Goal: Transaction & Acquisition: Book appointment/travel/reservation

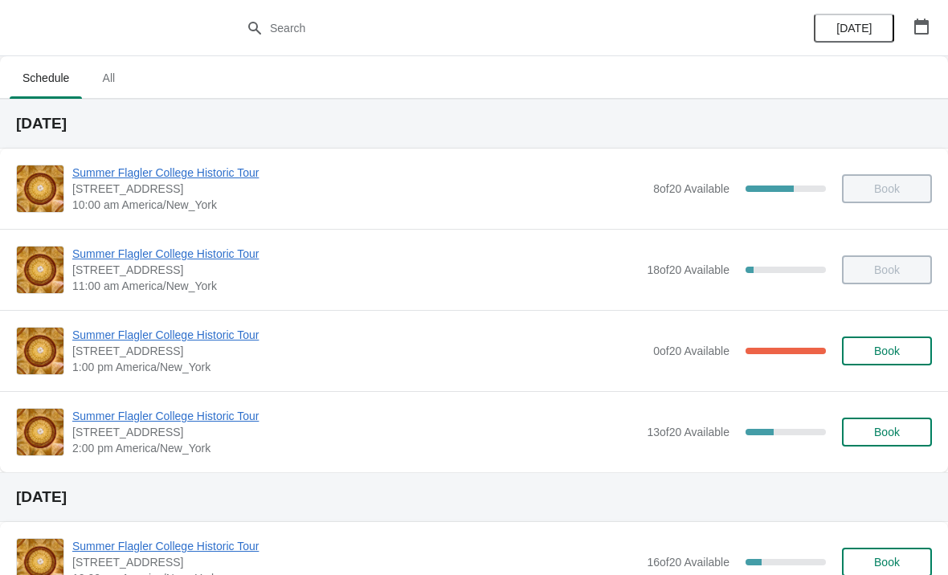
click at [243, 385] on div "Summer Flagler College Historic Tour 74 King Street, St. Augustine, FL, USA 1:0…" at bounding box center [474, 350] width 948 height 81
click at [218, 409] on span "Summer Flagler College Historic Tour" at bounding box center [355, 416] width 566 height 16
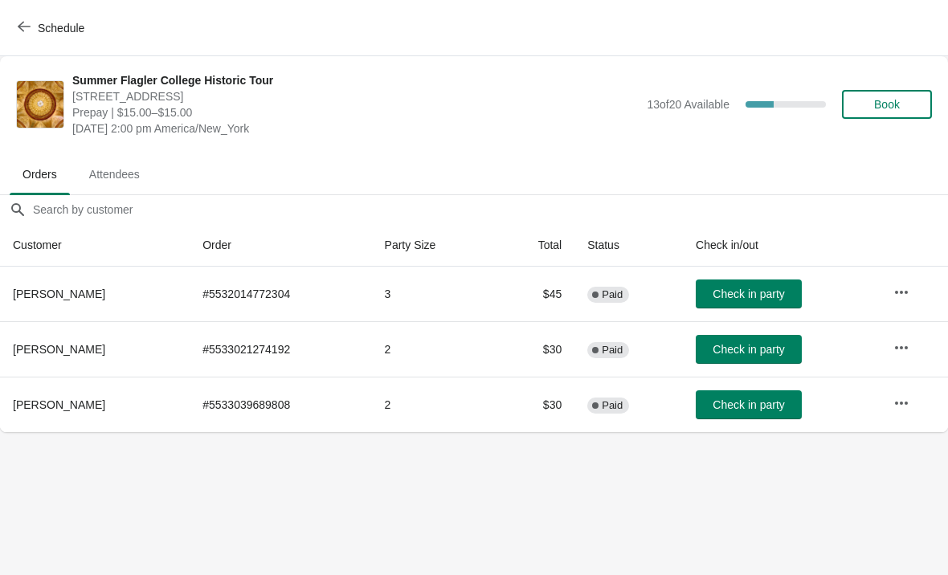
click at [725, 288] on span "Check in party" at bounding box center [747, 293] width 71 height 13
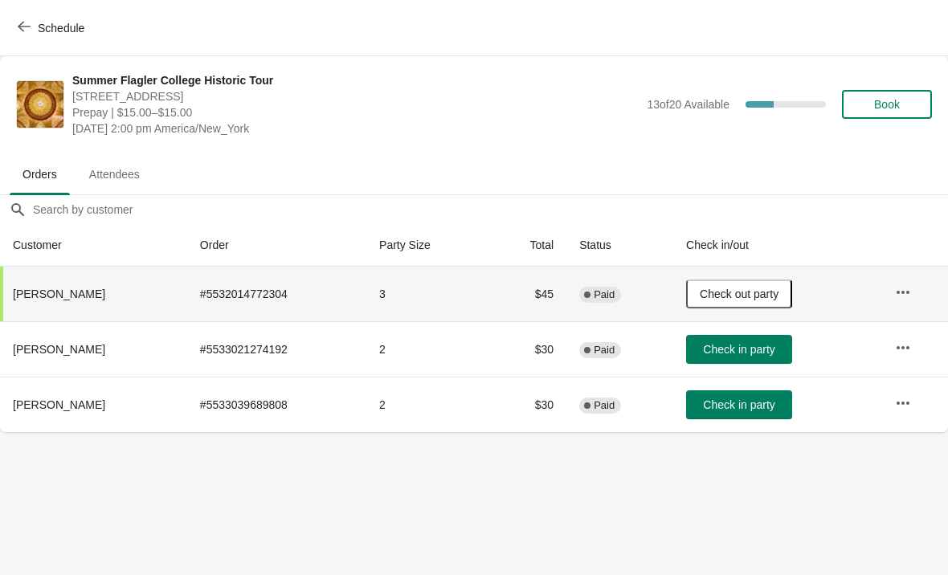
click at [863, 92] on button "Book" at bounding box center [887, 104] width 90 height 29
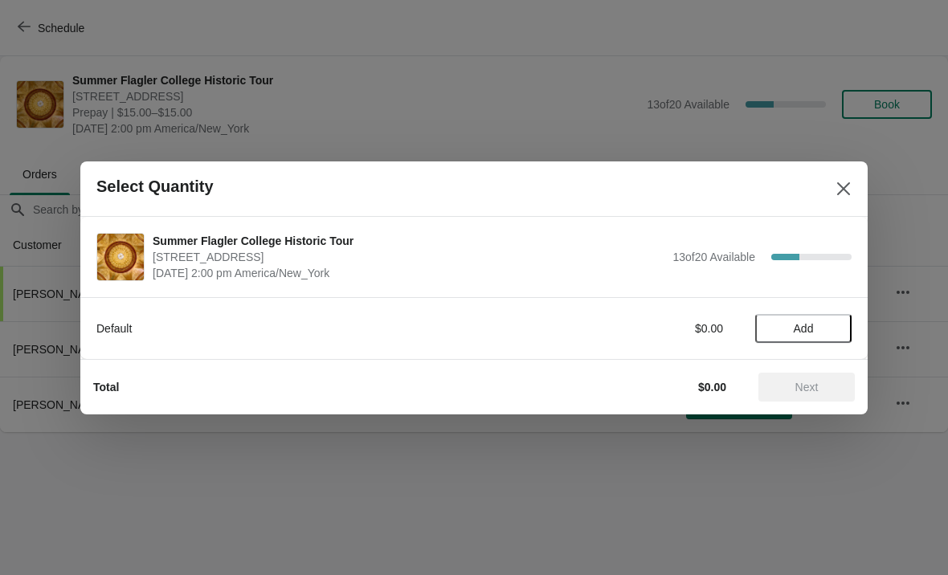
click at [816, 301] on div "Default $0.00 Add" at bounding box center [473, 320] width 755 height 45
click at [817, 319] on button "Add" at bounding box center [803, 328] width 96 height 29
click at [810, 324] on div "1" at bounding box center [803, 328] width 96 height 17
click at [830, 322] on icon at bounding box center [830, 328] width 17 height 17
click at [831, 332] on icon at bounding box center [830, 328] width 17 height 17
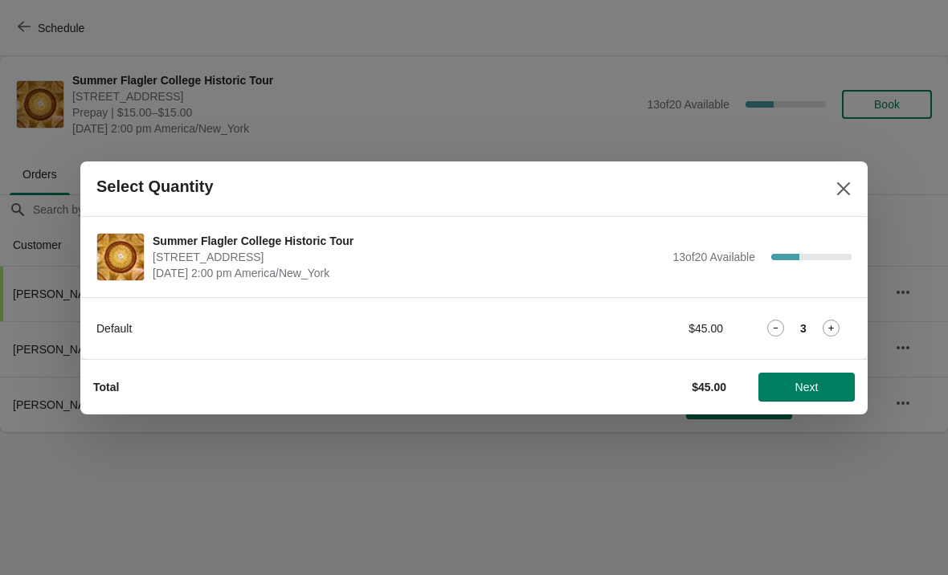
click at [768, 332] on icon at bounding box center [775, 328] width 17 height 17
click at [817, 387] on span "Next" at bounding box center [806, 387] width 23 height 13
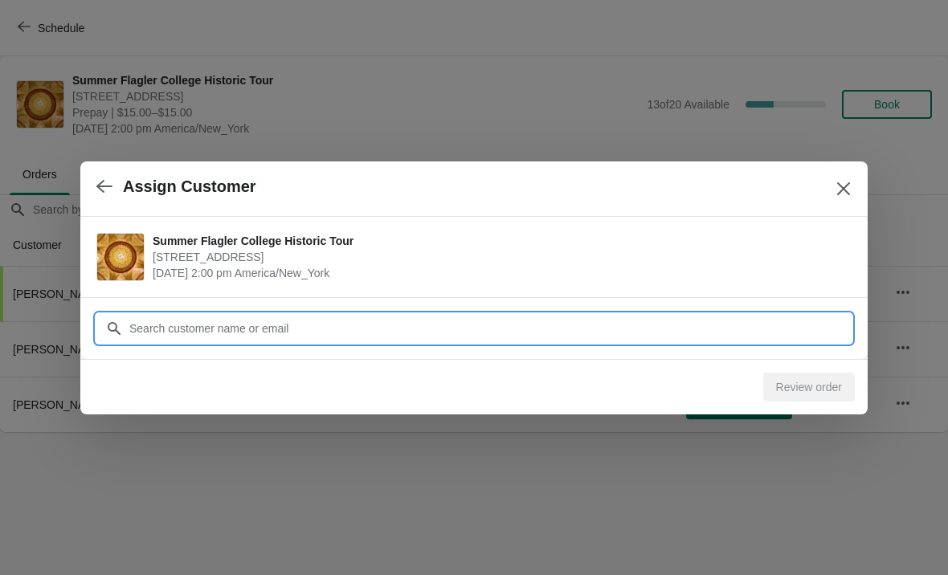
click at [781, 327] on input "Customer" at bounding box center [489, 328] width 723 height 29
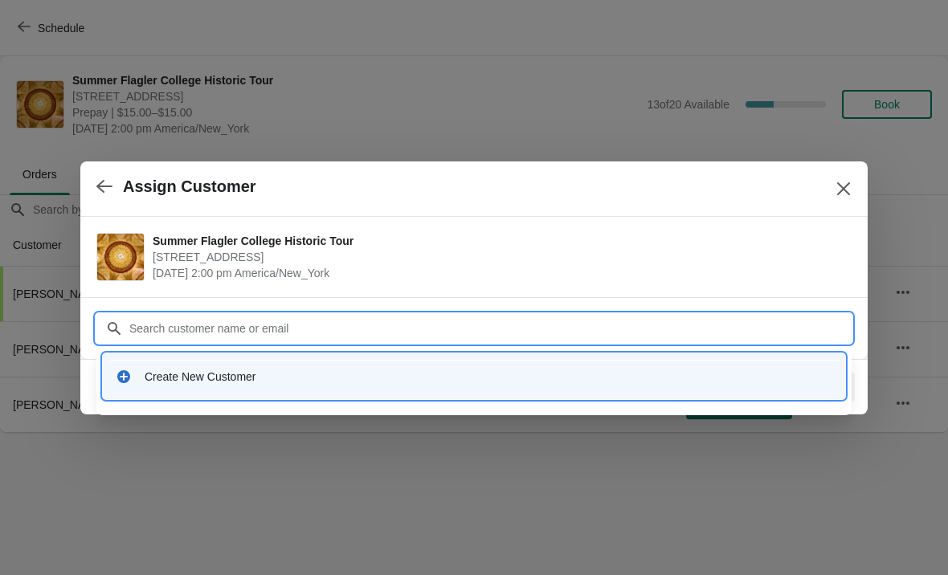
click at [167, 386] on div "Create New Customer" at bounding box center [473, 376] width 729 height 33
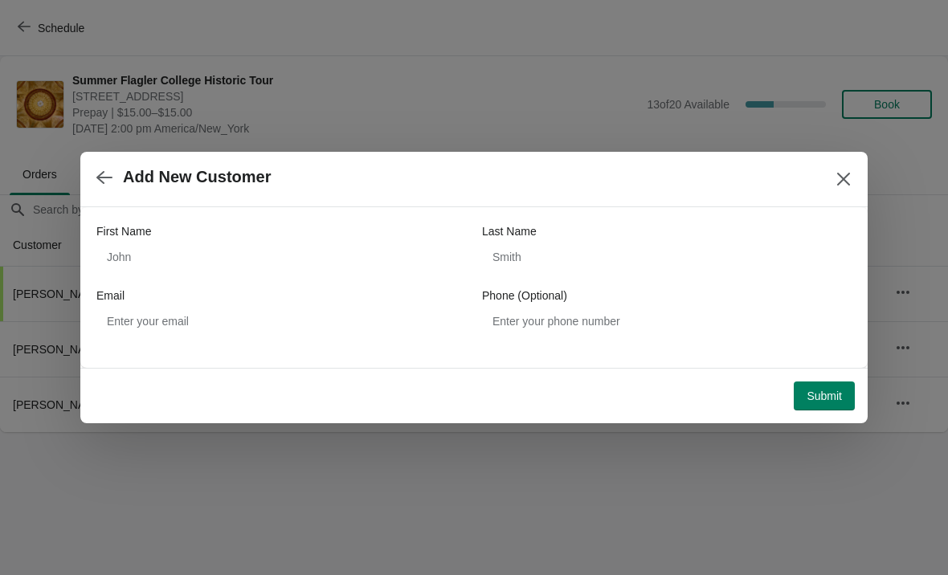
click at [153, 222] on div "First Name Last Name Email Phone (Optional)" at bounding box center [473, 279] width 755 height 145
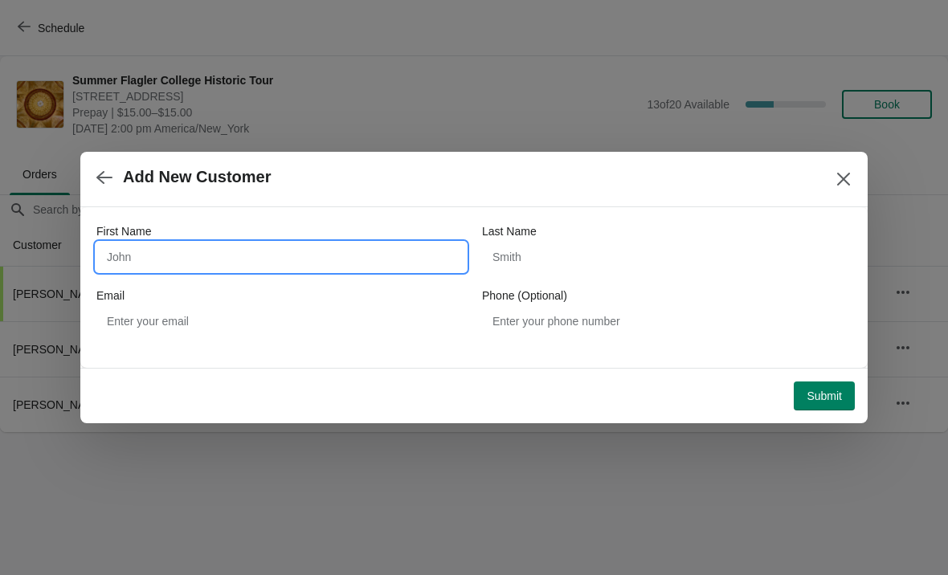
click at [137, 263] on input "First Name" at bounding box center [280, 257] width 369 height 29
type input "John"
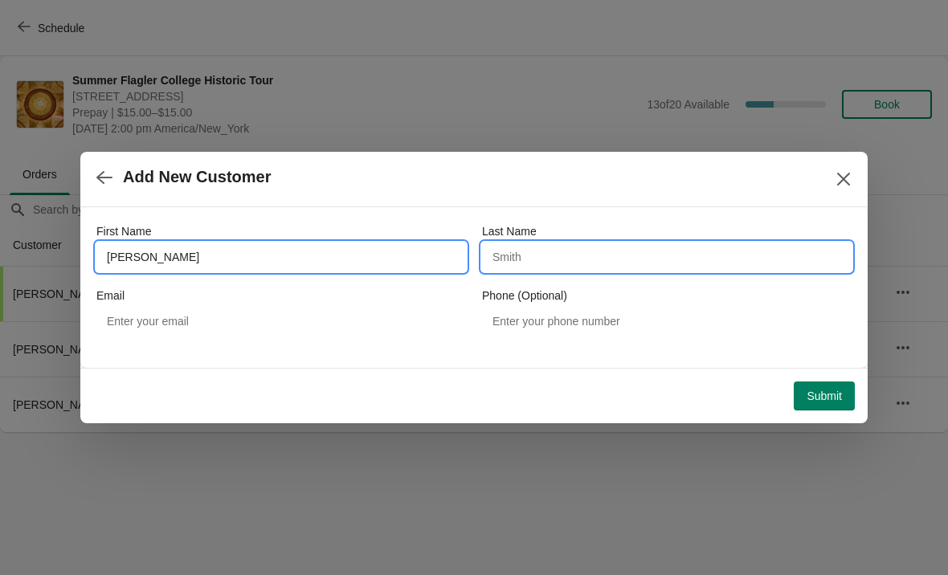
click at [524, 269] on input "Last Name" at bounding box center [666, 257] width 369 height 29
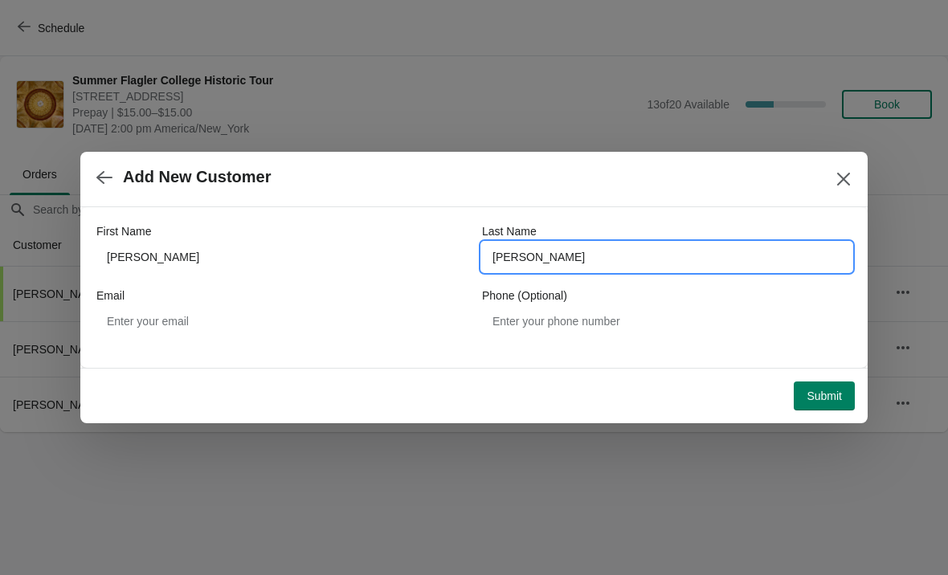
type input "Smith"
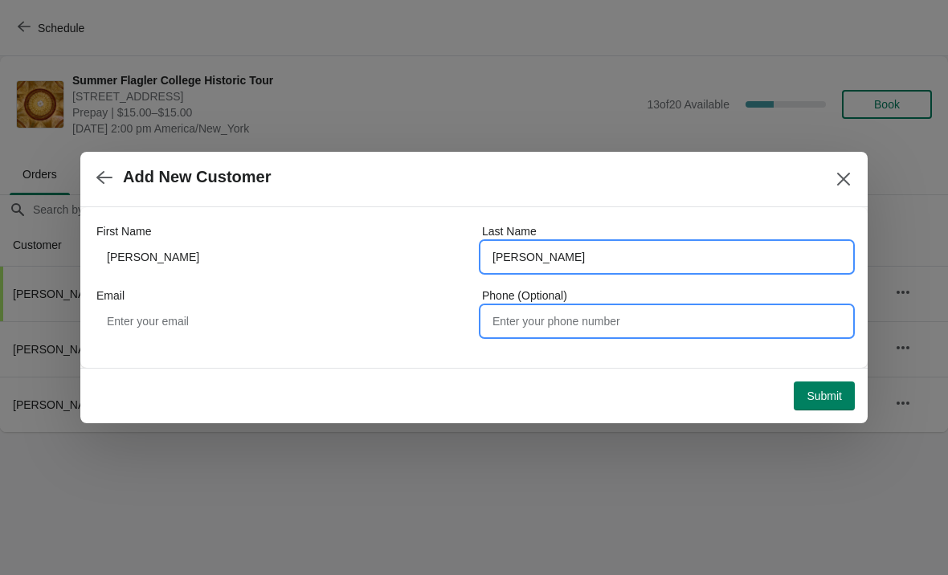
click at [508, 328] on input "Phone (Optional)" at bounding box center [666, 321] width 369 height 29
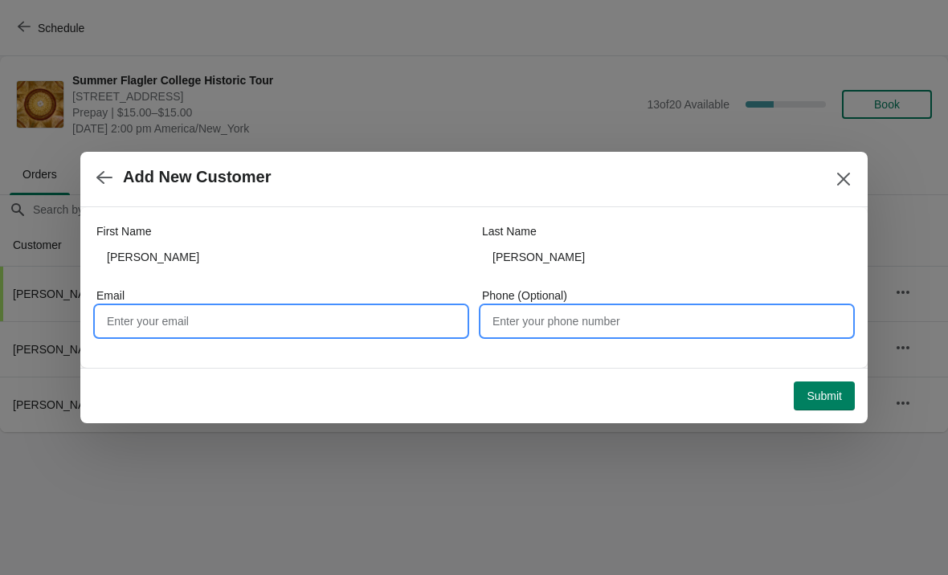
click at [199, 319] on input "Email" at bounding box center [280, 321] width 369 height 29
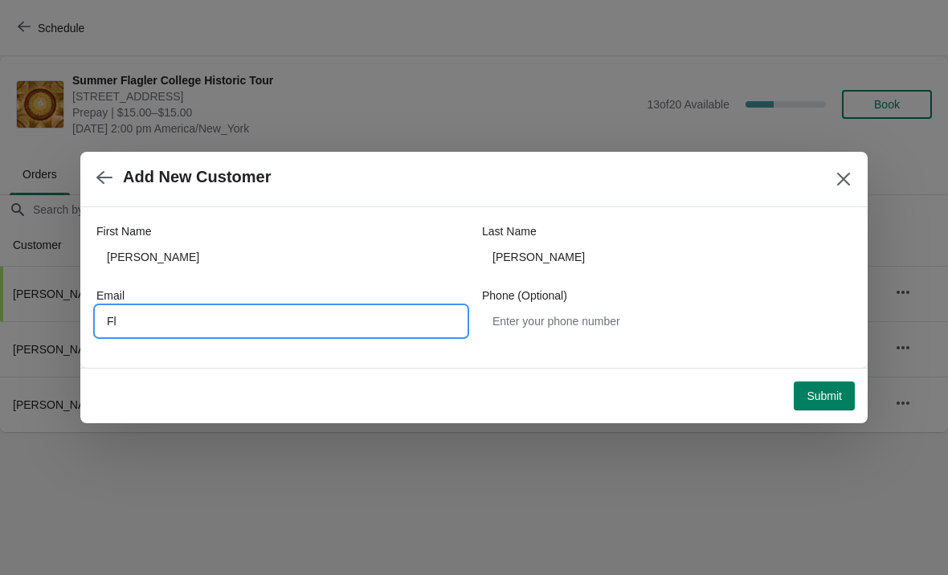
type input "F"
type input "Legacy@flagler.edu"
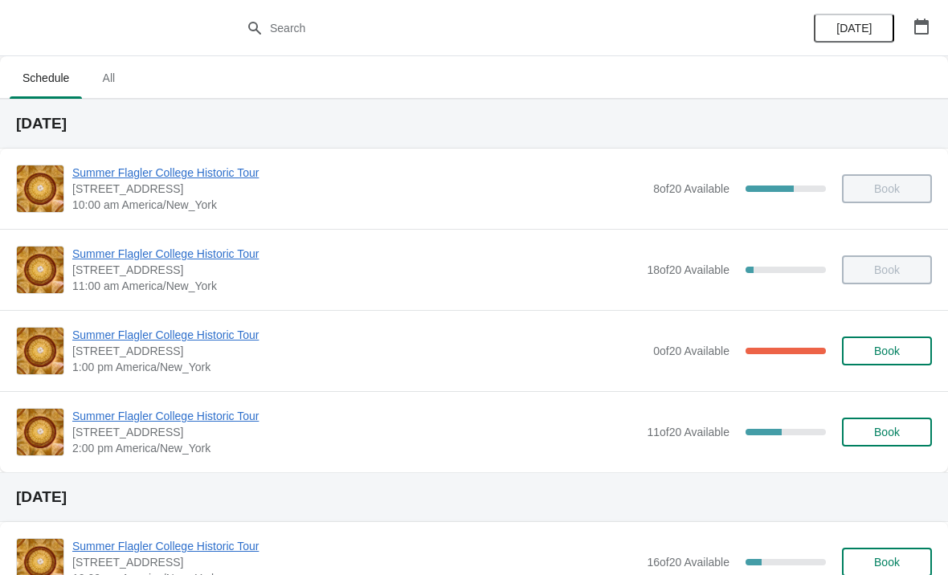
click at [208, 418] on span "Summer Flagler College Historic Tour" at bounding box center [355, 416] width 566 height 16
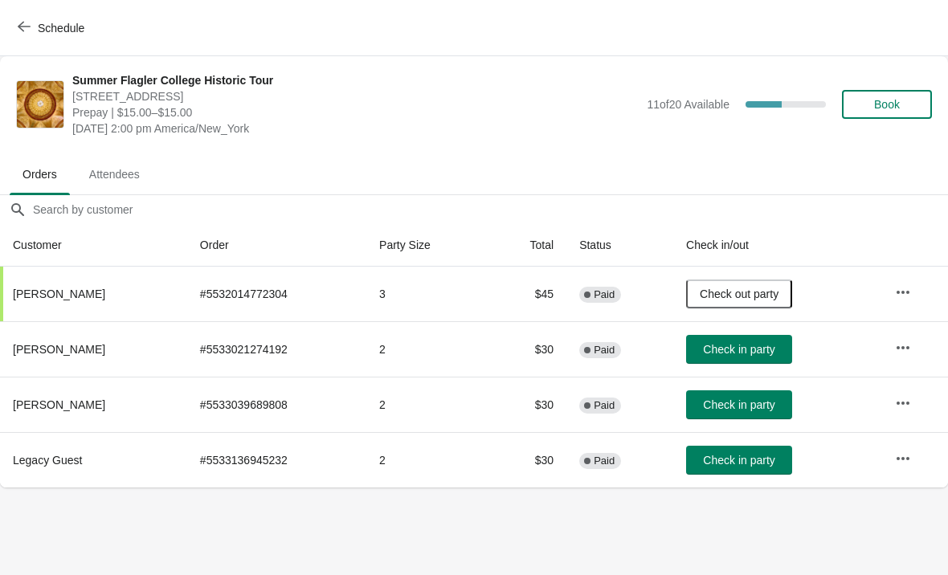
click at [758, 394] on button "Check in party" at bounding box center [739, 404] width 106 height 29
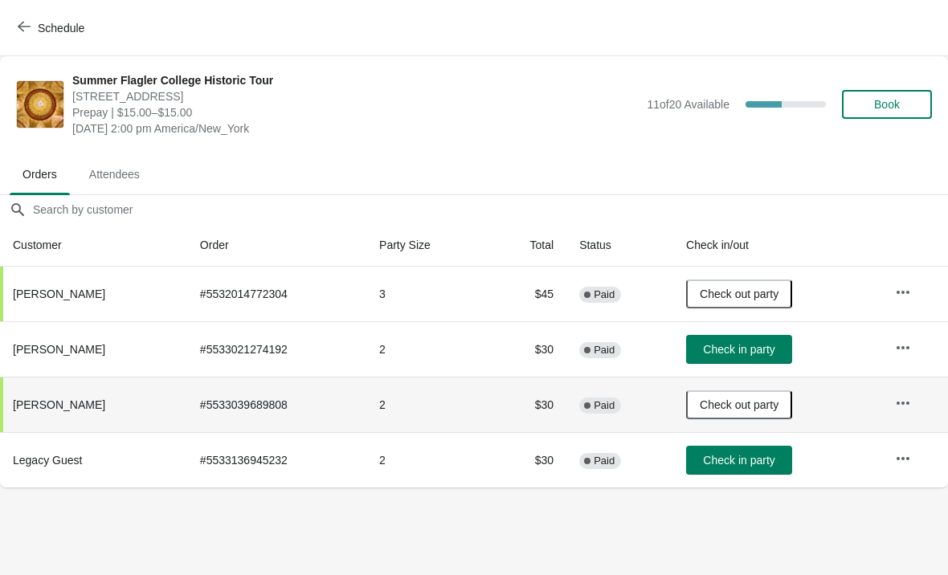
click at [754, 472] on button "Check in party" at bounding box center [739, 460] width 106 height 29
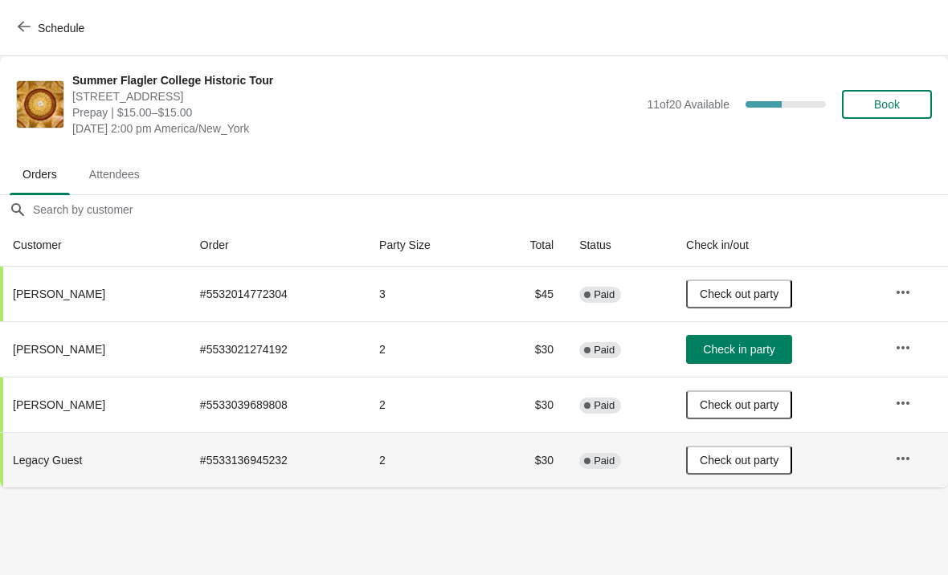
click at [760, 361] on button "Check in party" at bounding box center [739, 349] width 106 height 29
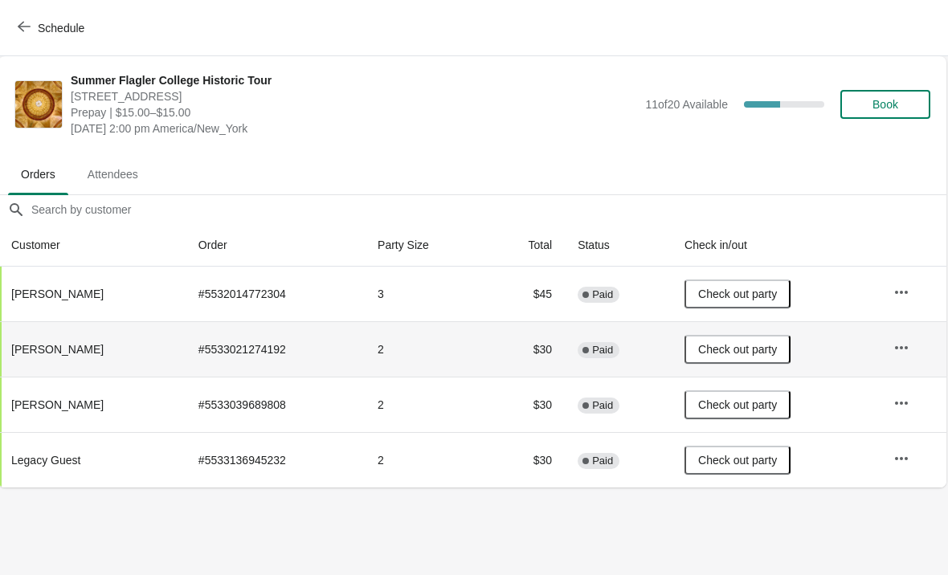
scroll to position [0, 1]
click at [898, 108] on span "Book" at bounding box center [886, 104] width 26 height 13
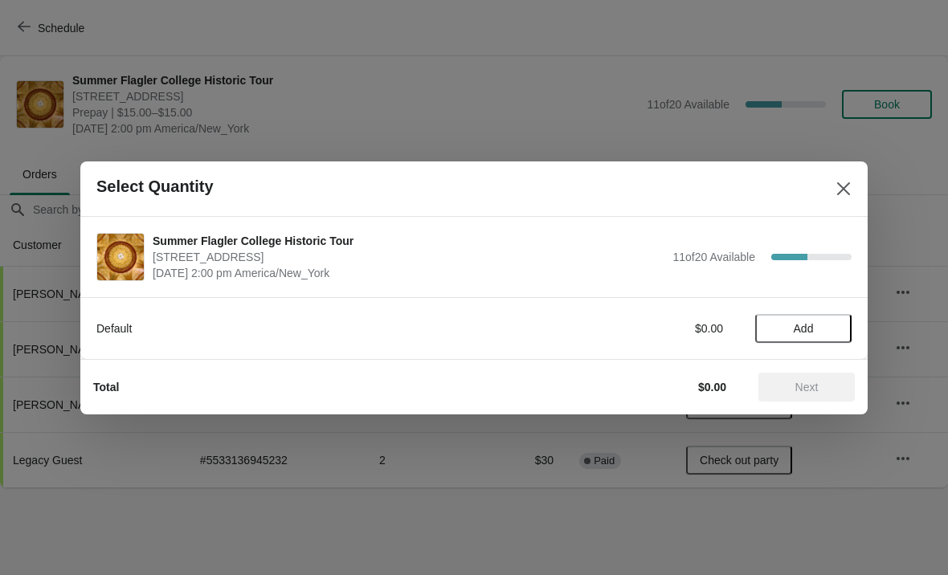
click at [788, 314] on button "Add" at bounding box center [803, 328] width 96 height 29
click at [827, 330] on icon at bounding box center [830, 328] width 17 height 17
click at [818, 391] on span "Next" at bounding box center [806, 387] width 23 height 13
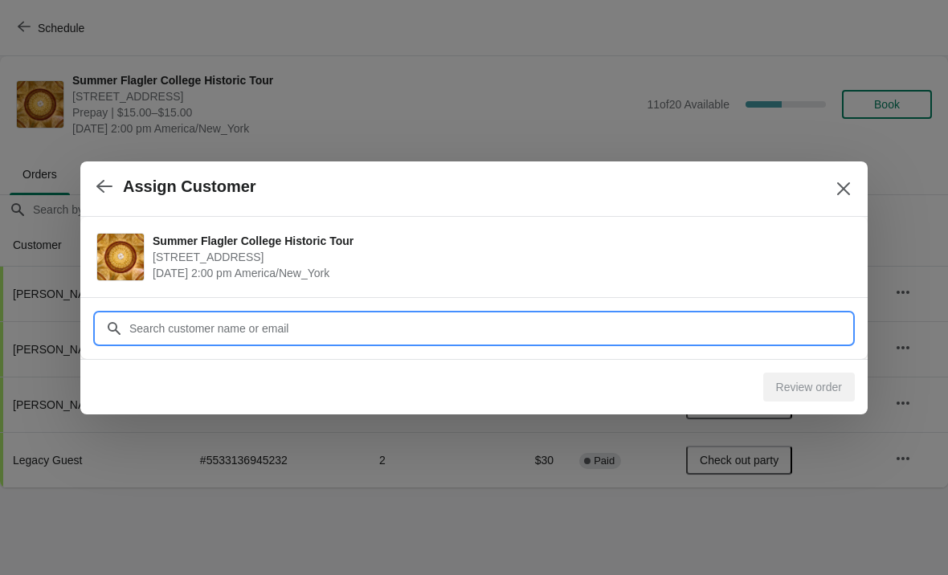
click at [411, 321] on input "Customer" at bounding box center [489, 328] width 723 height 29
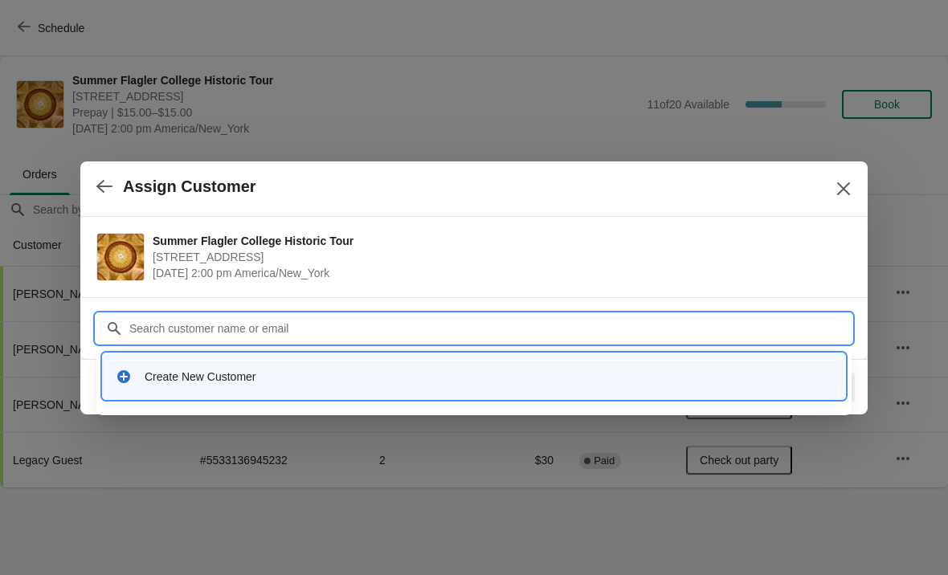
click at [287, 386] on div "Create New Customer" at bounding box center [473, 376] width 729 height 33
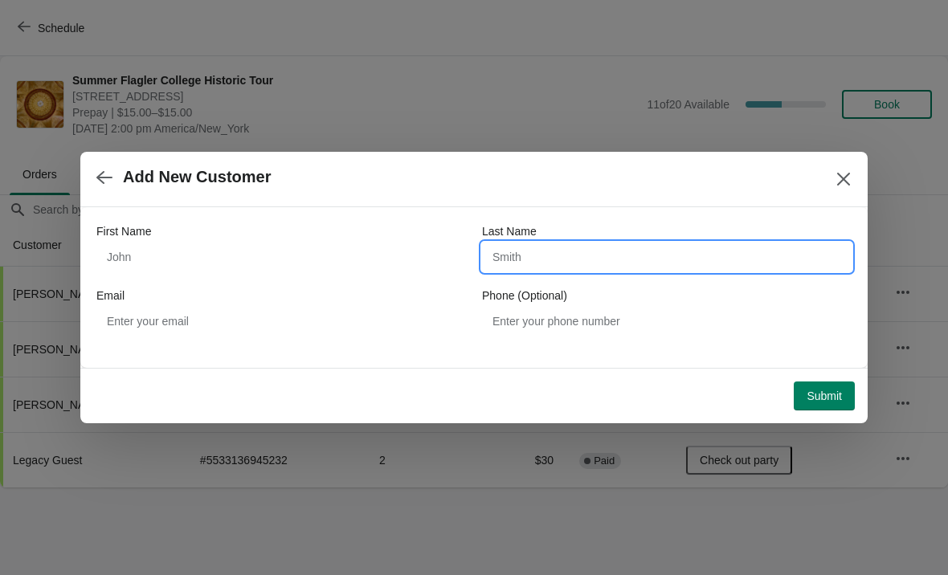
click at [622, 264] on input "Last Name" at bounding box center [666, 257] width 369 height 29
type input "Cages"
click at [745, 174] on span "Add New Customer" at bounding box center [454, 177] width 716 height 18
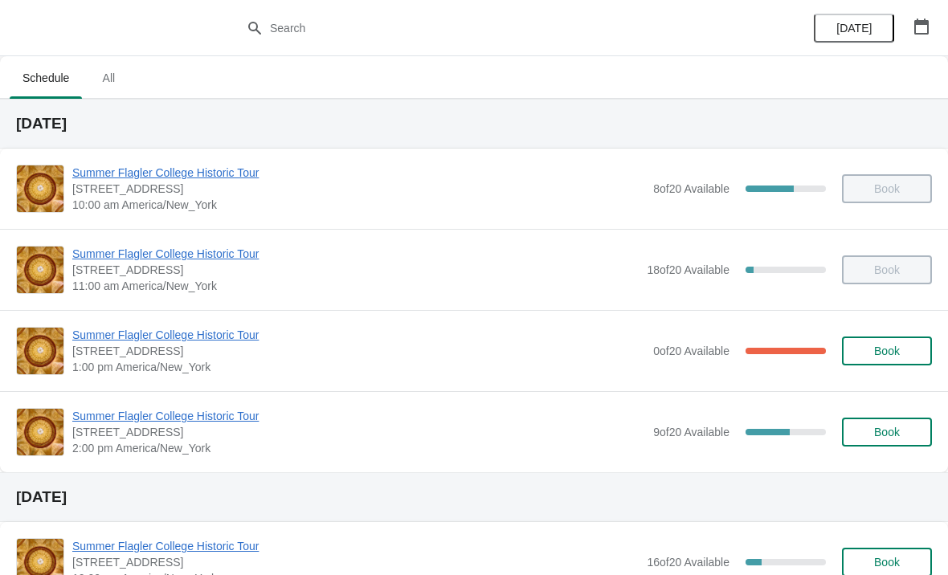
click at [218, 423] on span "Summer Flagler College Historic Tour" at bounding box center [358, 416] width 573 height 16
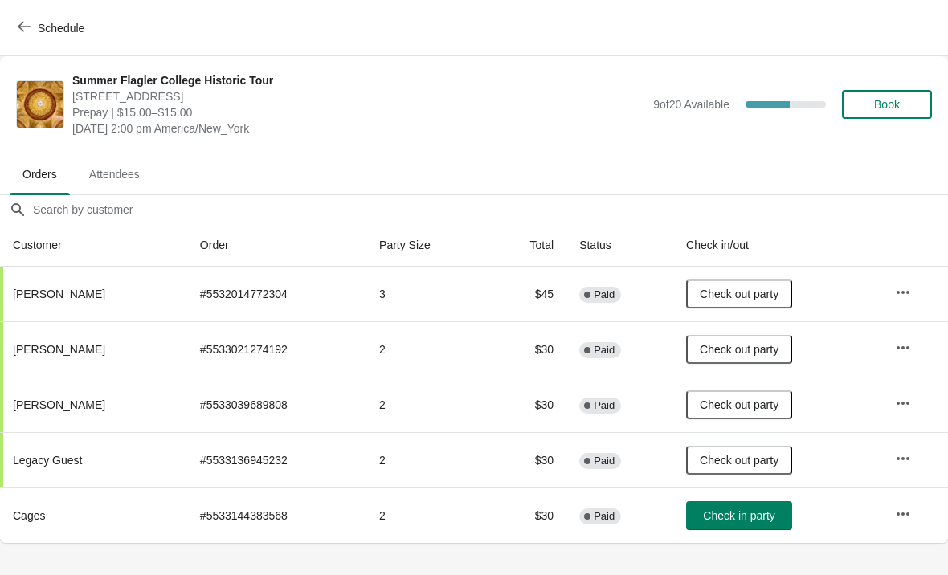
click at [742, 528] on button "Check in party" at bounding box center [739, 515] width 106 height 29
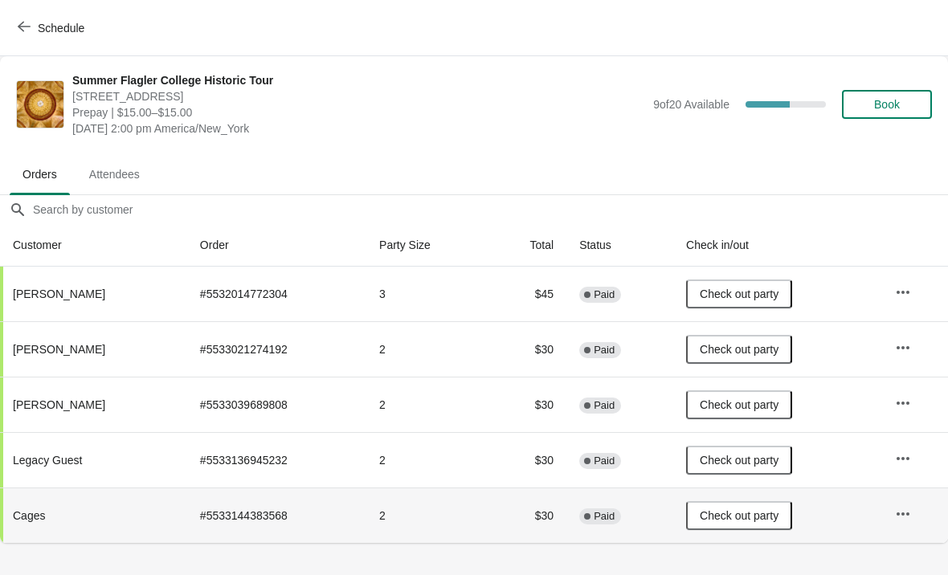
click at [864, 116] on button "Book" at bounding box center [887, 104] width 90 height 29
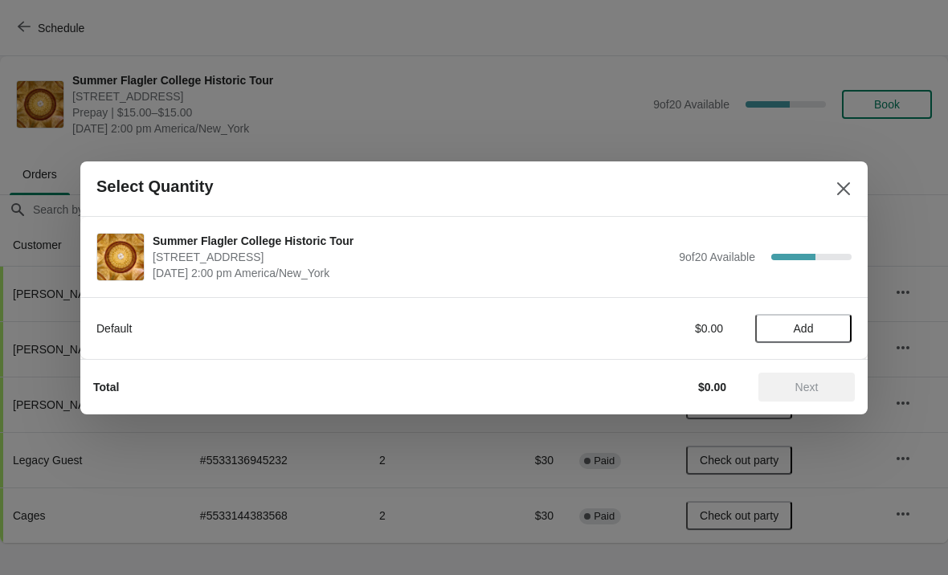
click at [802, 336] on button "Add" at bounding box center [803, 328] width 96 height 29
click at [824, 336] on icon at bounding box center [830, 328] width 17 height 17
click at [808, 391] on span "Next" at bounding box center [806, 387] width 23 height 13
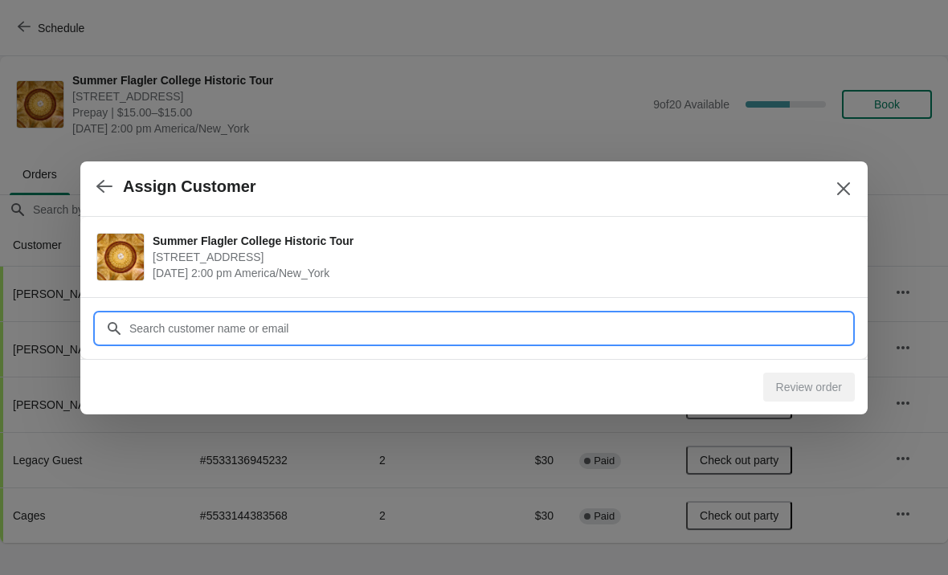
click at [673, 334] on input "Customer" at bounding box center [489, 328] width 723 height 29
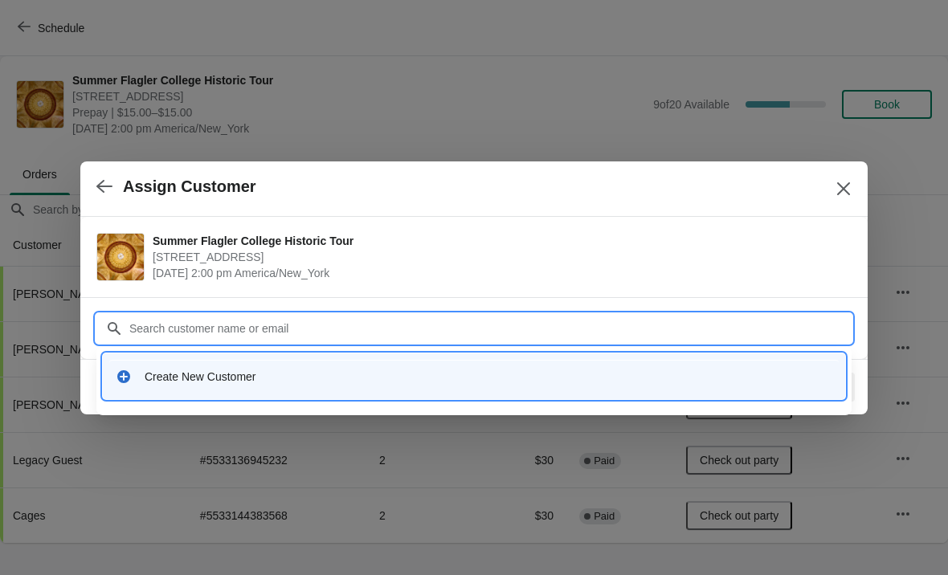
click at [233, 381] on div "Create New Customer" at bounding box center [488, 377] width 687 height 16
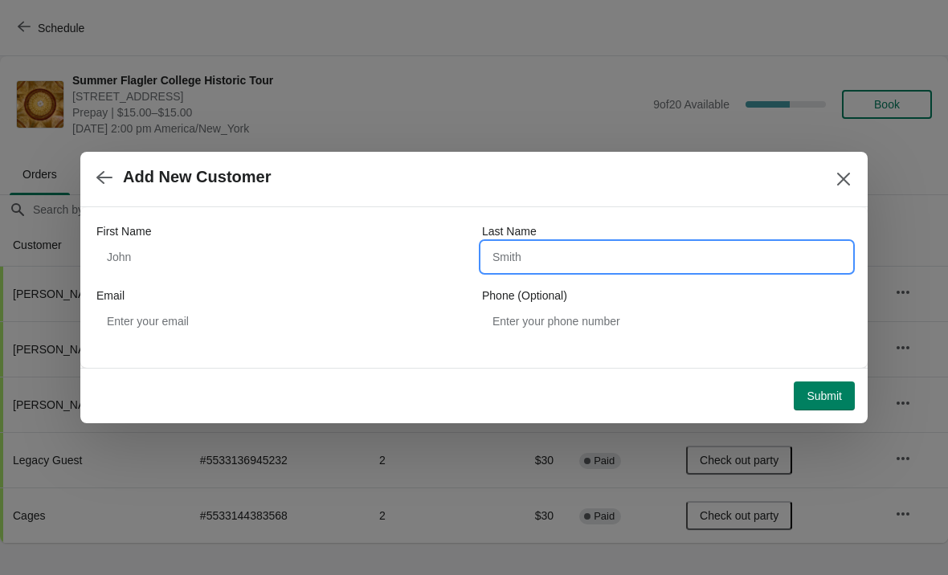
click at [593, 271] on input "Last Name" at bounding box center [666, 257] width 369 height 29
type input "E"
type input "Neiush"
click at [728, 196] on div "Add New Customer" at bounding box center [473, 179] width 787 height 55
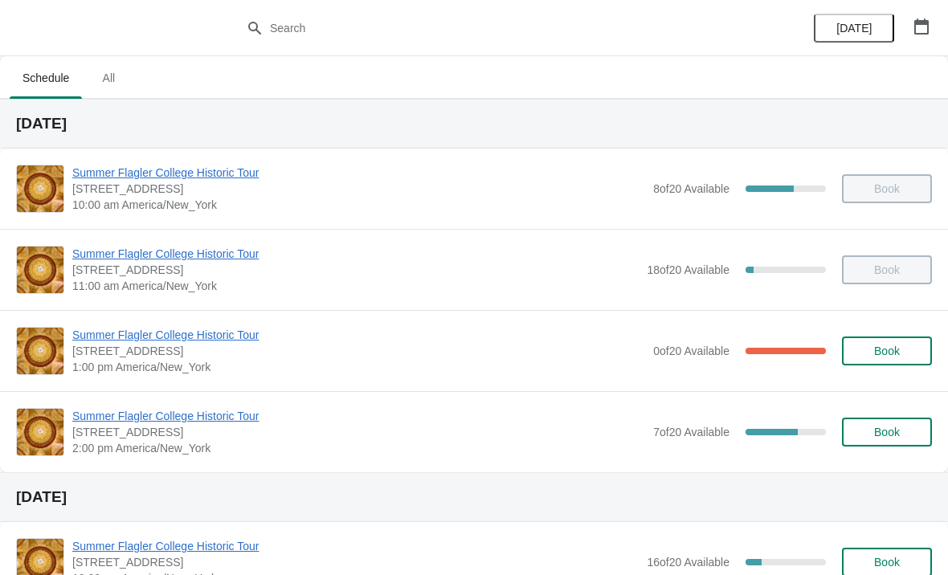
click at [145, 422] on span "Summer Flagler College Historic Tour" at bounding box center [358, 416] width 573 height 16
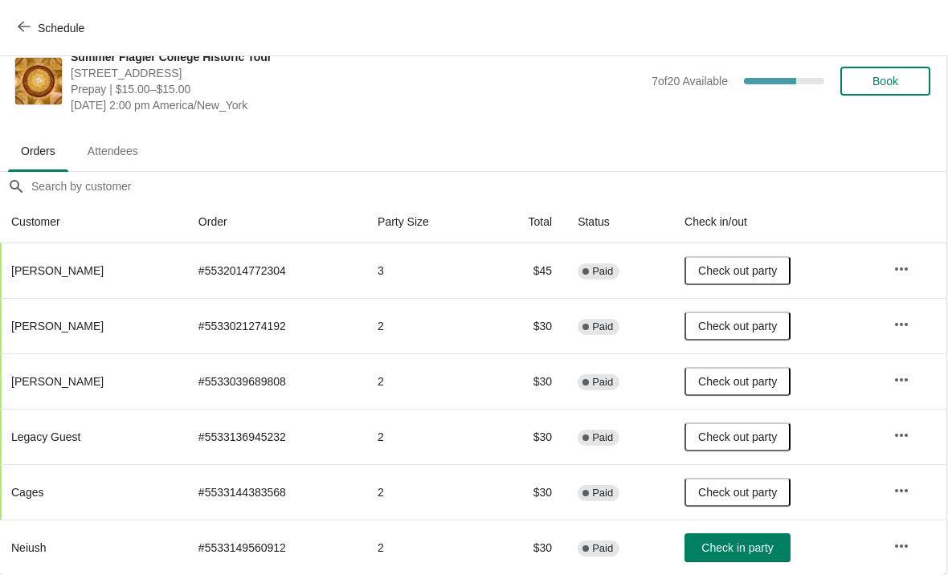
scroll to position [24, 2]
